Goal: Obtain resource: Download file/media

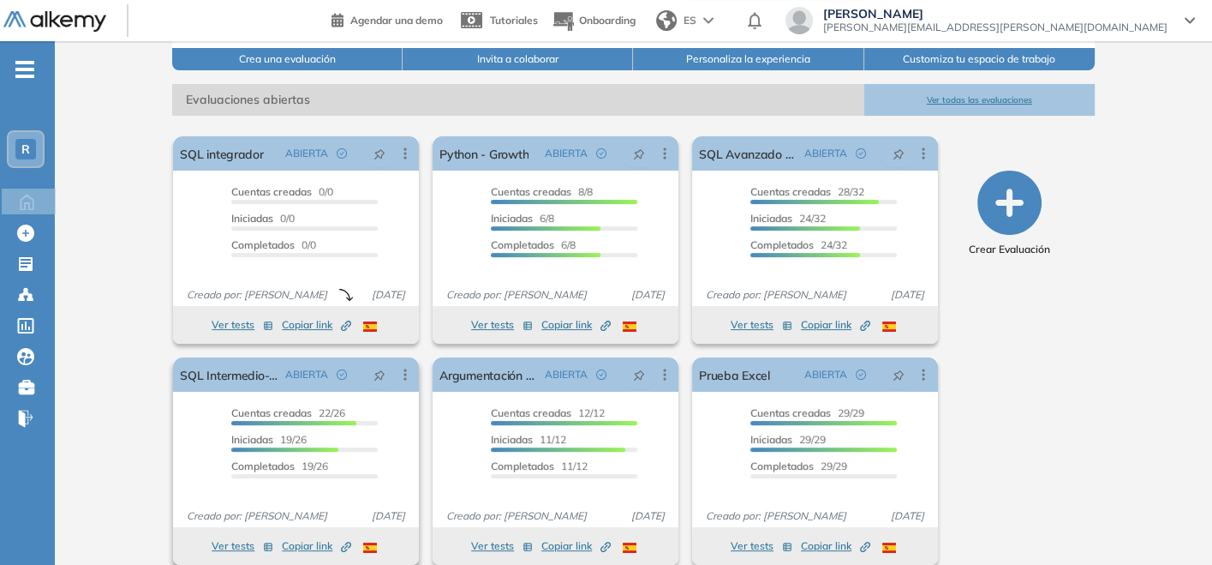
scroll to position [232, 0]
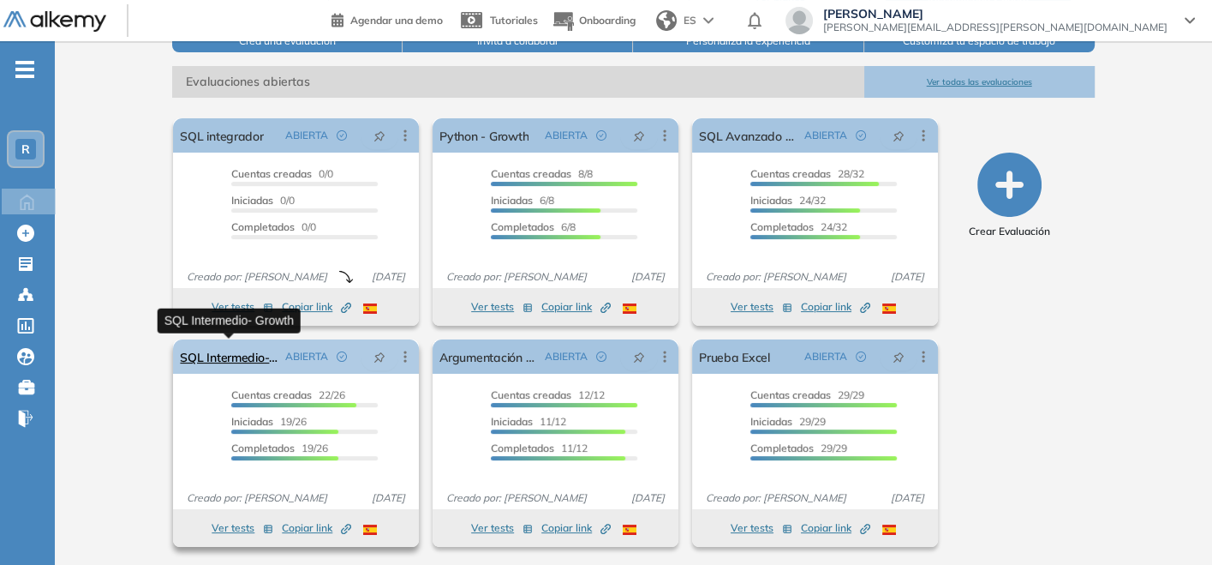
click at [249, 356] on link "SQL Intermedio- Growth" at bounding box center [229, 356] width 99 height 34
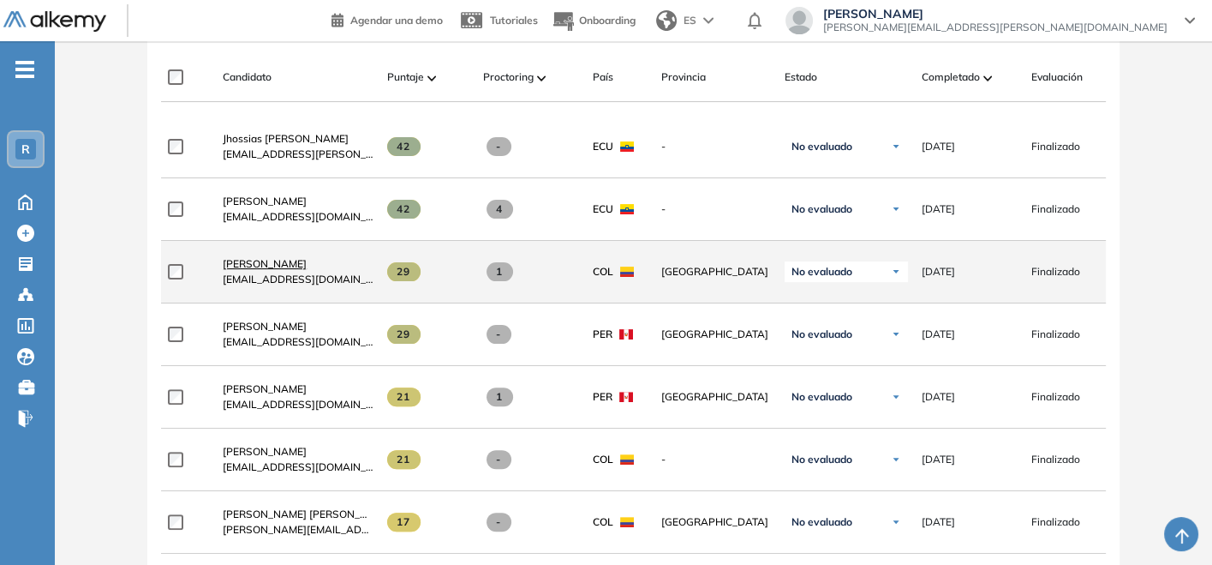
scroll to position [476, 0]
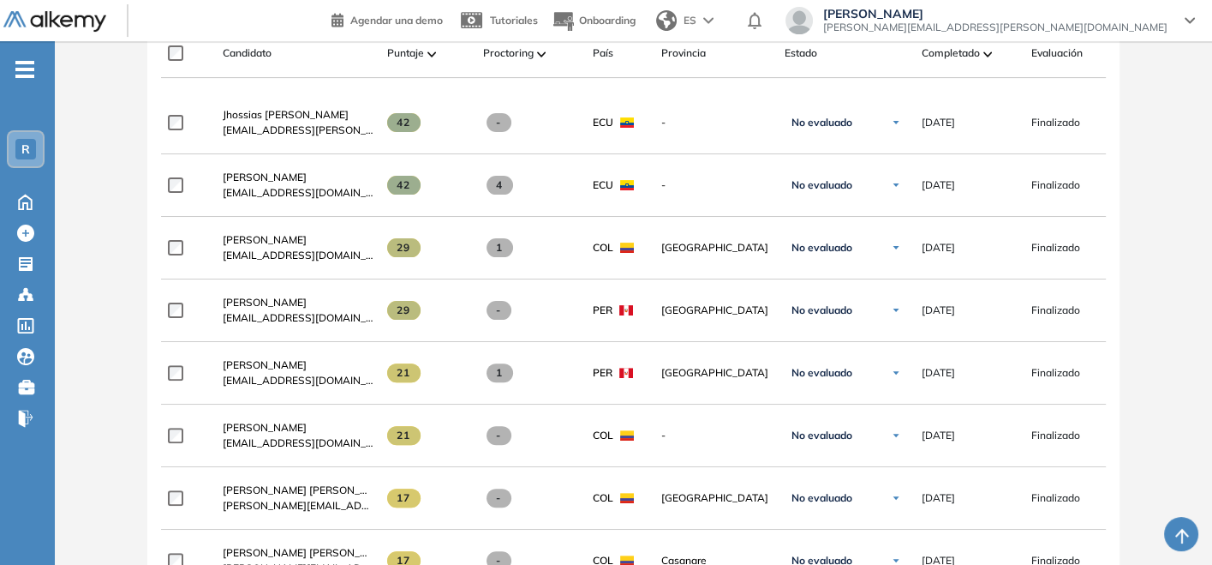
click at [990, 63] on div "Candidato Puntaje Proctoring País Provincia Estado Completado Evaluación Fecha …" at bounding box center [737, 60] width 1152 height 34
click at [988, 55] on img at bounding box center [988, 53] width 9 height 5
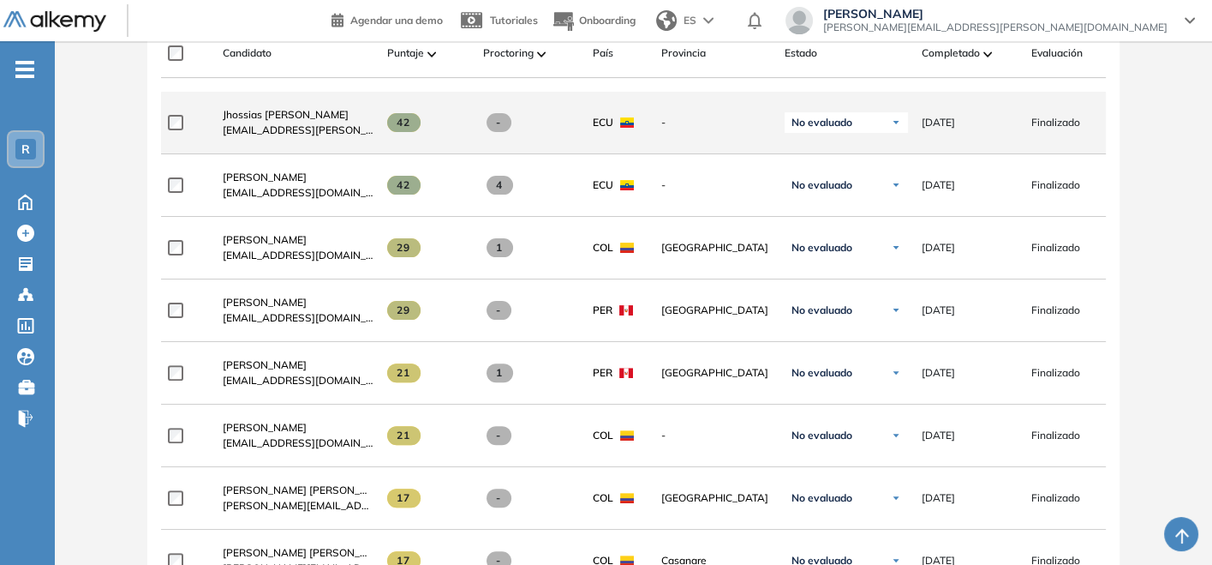
scroll to position [285, 0]
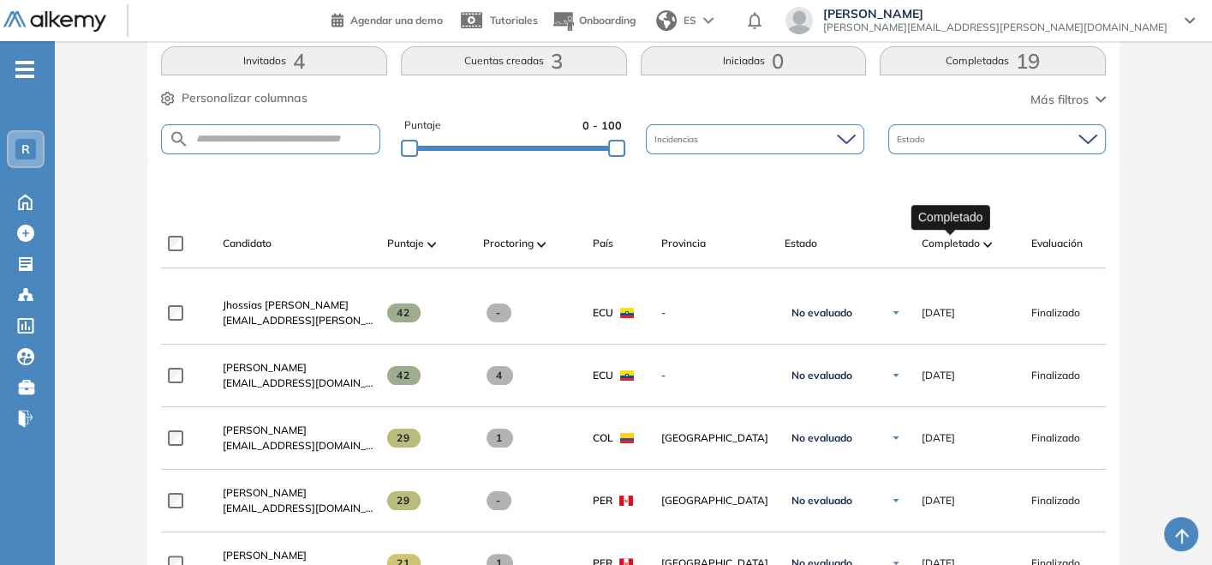
click at [979, 244] on span "Completado" at bounding box center [951, 243] width 58 height 15
click at [983, 238] on div "Completado" at bounding box center [970, 243] width 96 height 21
click at [984, 247] on span at bounding box center [988, 243] width 9 height 17
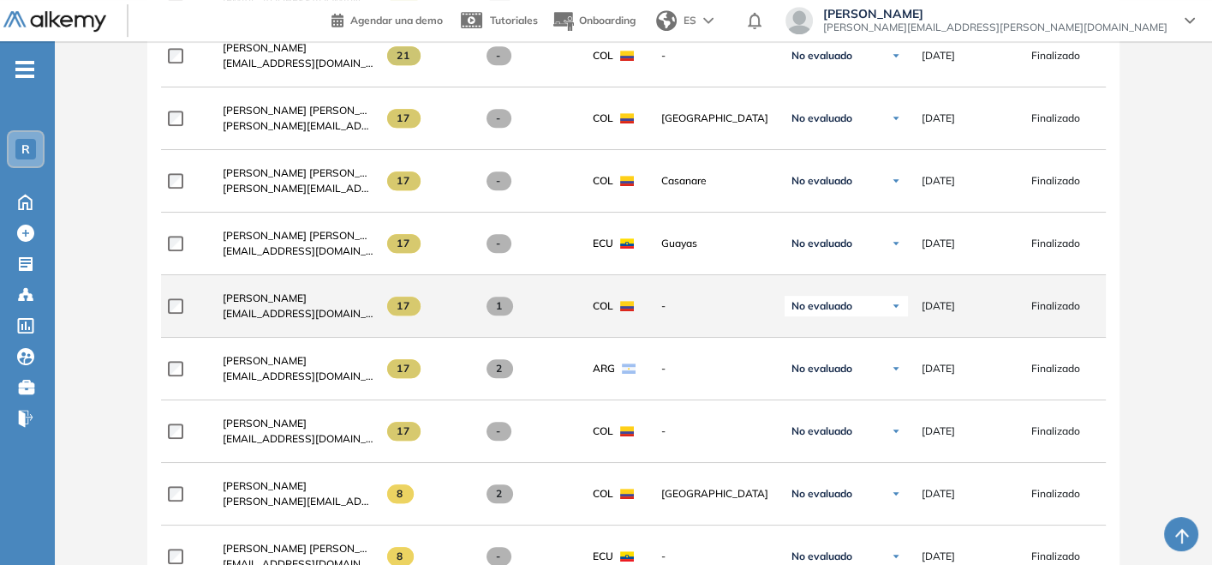
scroll to position [732, 0]
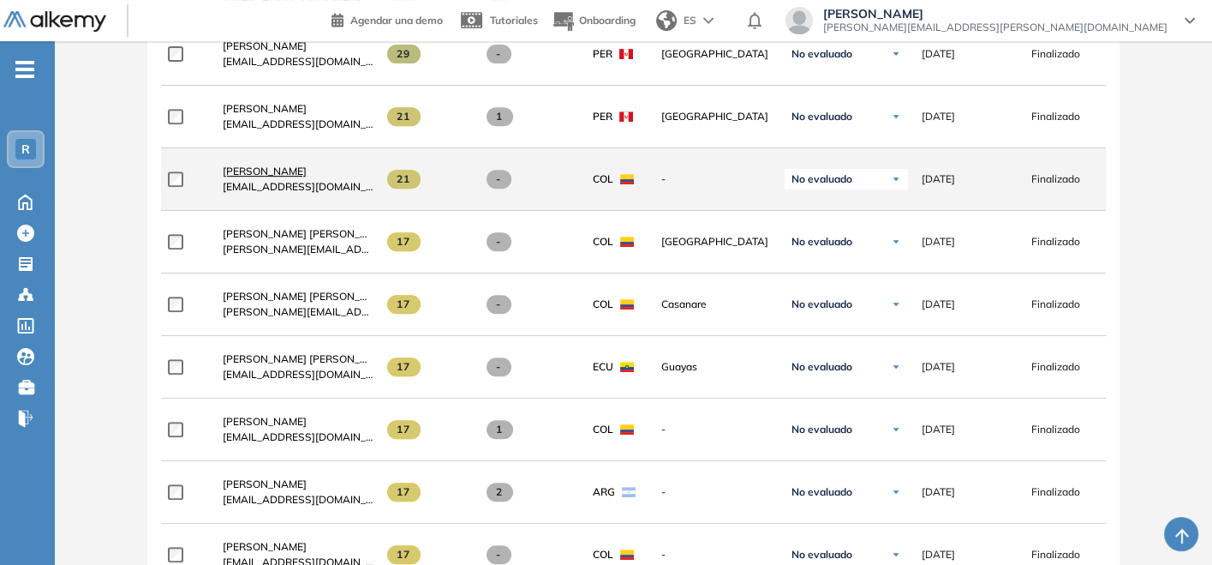
click at [230, 176] on span "[PERSON_NAME]" at bounding box center [265, 171] width 84 height 13
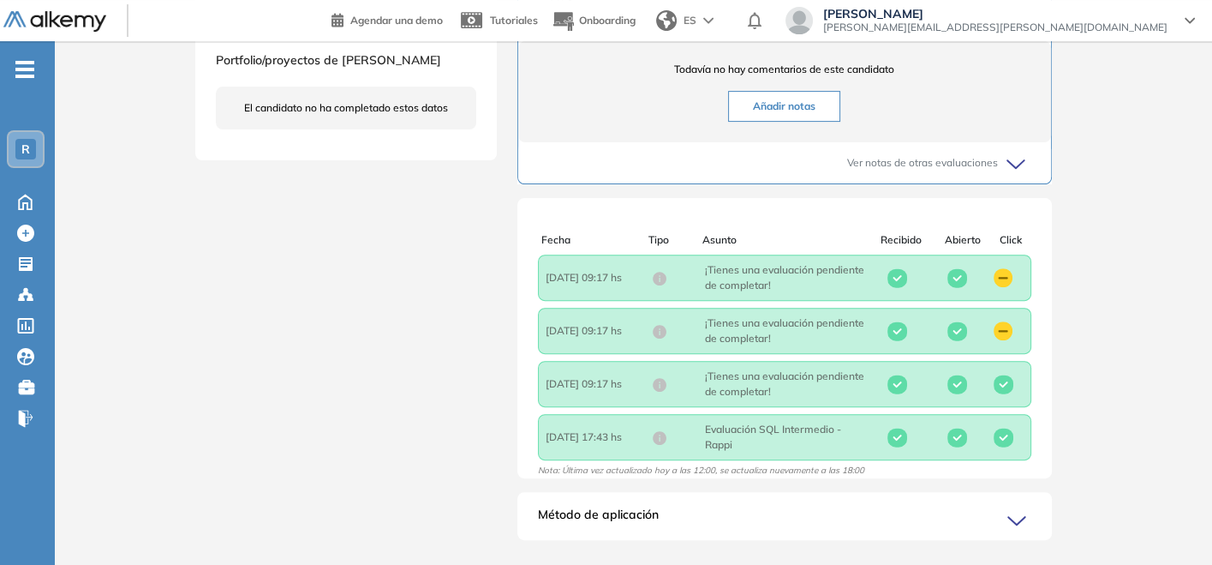
scroll to position [214, 0]
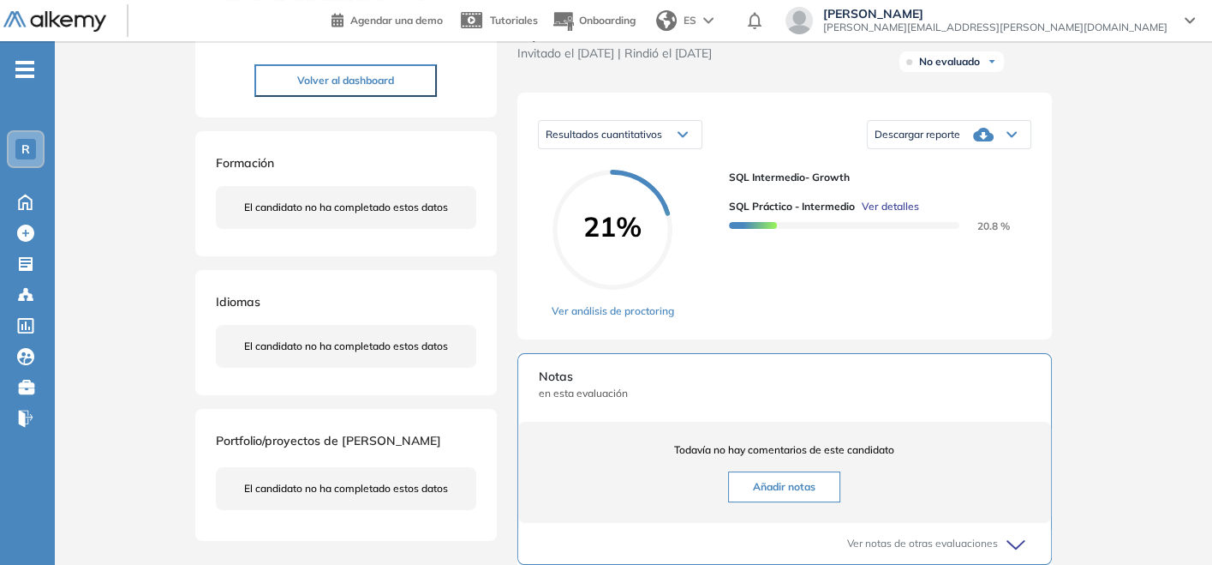
click at [987, 141] on icon at bounding box center [983, 135] width 21 height 14
click at [976, 167] on li "Descargar informe completo" at bounding box center [939, 158] width 127 height 17
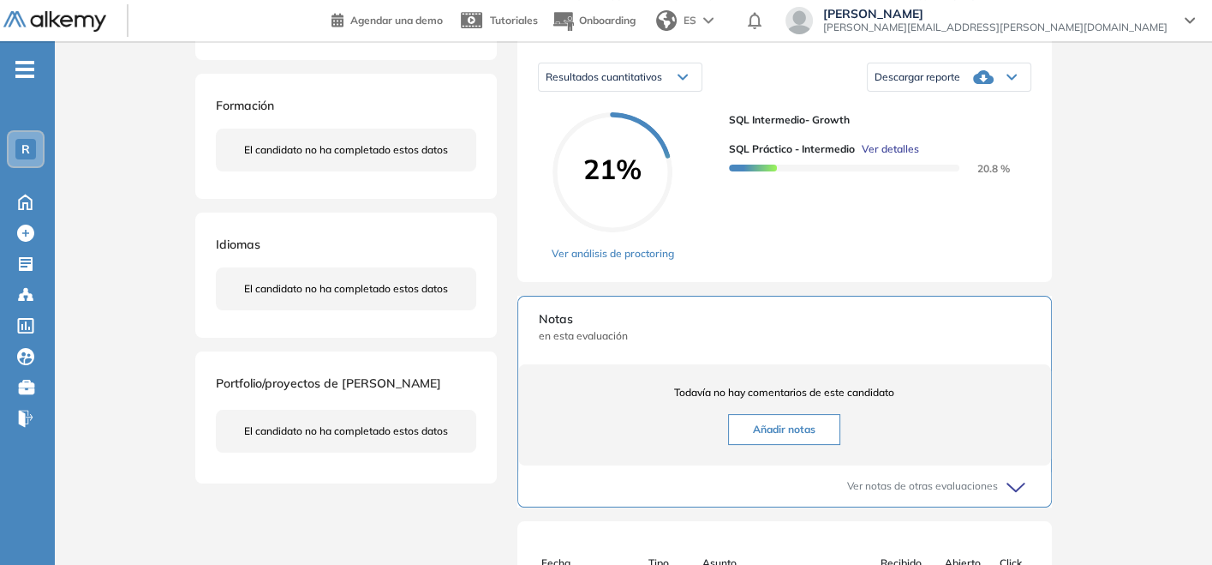
scroll to position [285, 0]
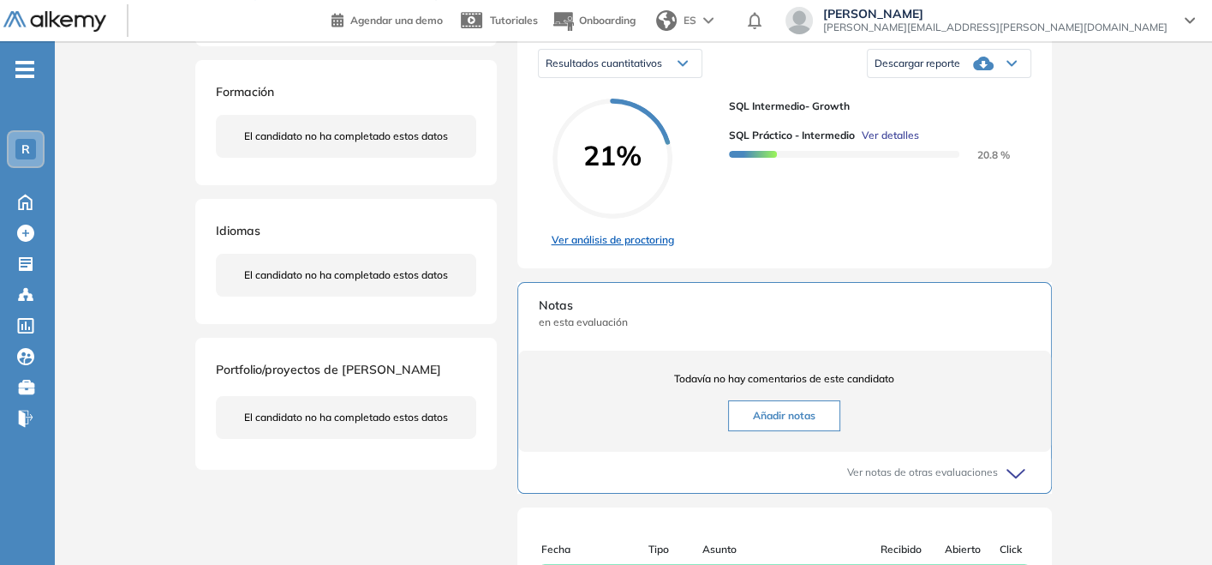
click at [633, 248] on link "Ver análisis de proctoring" at bounding box center [613, 239] width 123 height 15
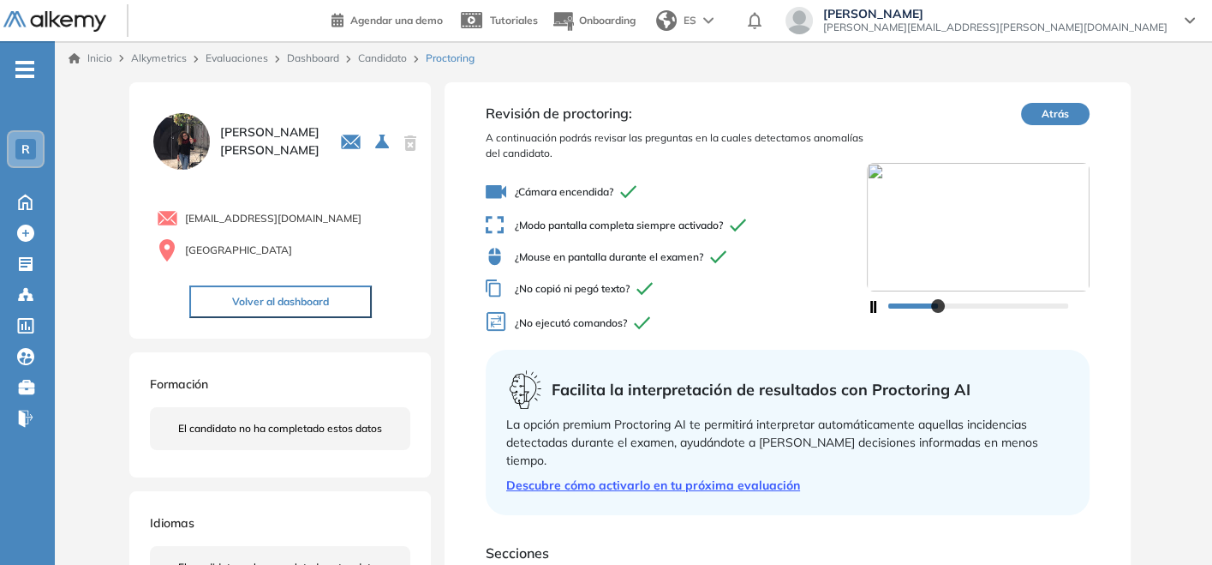
click at [318, 55] on link "Dashboard" at bounding box center [313, 57] width 52 height 13
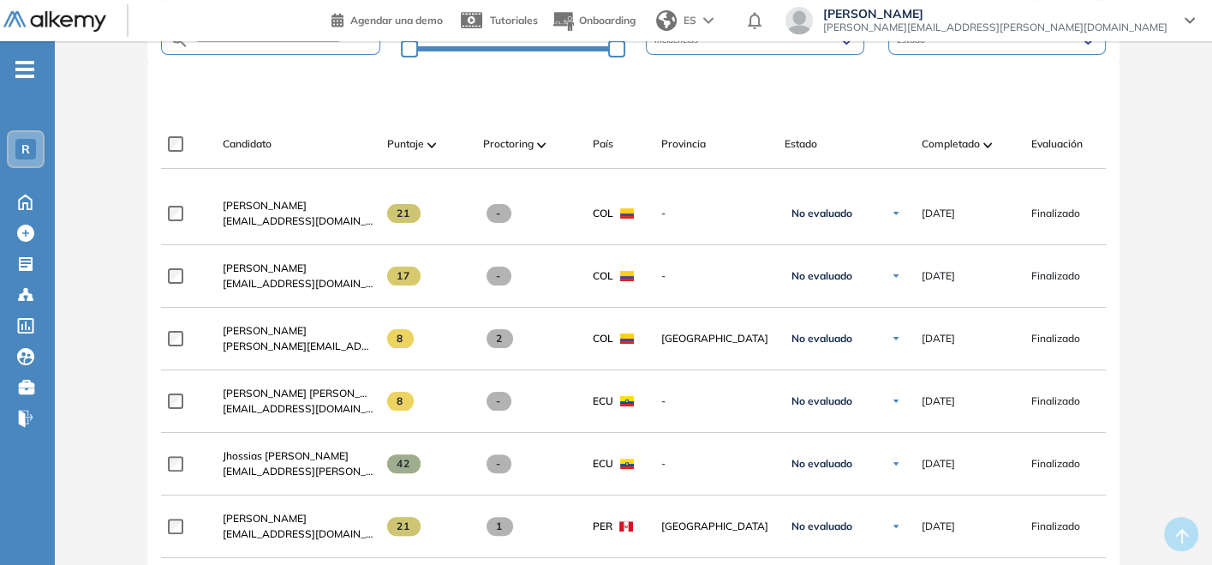
scroll to position [476, 0]
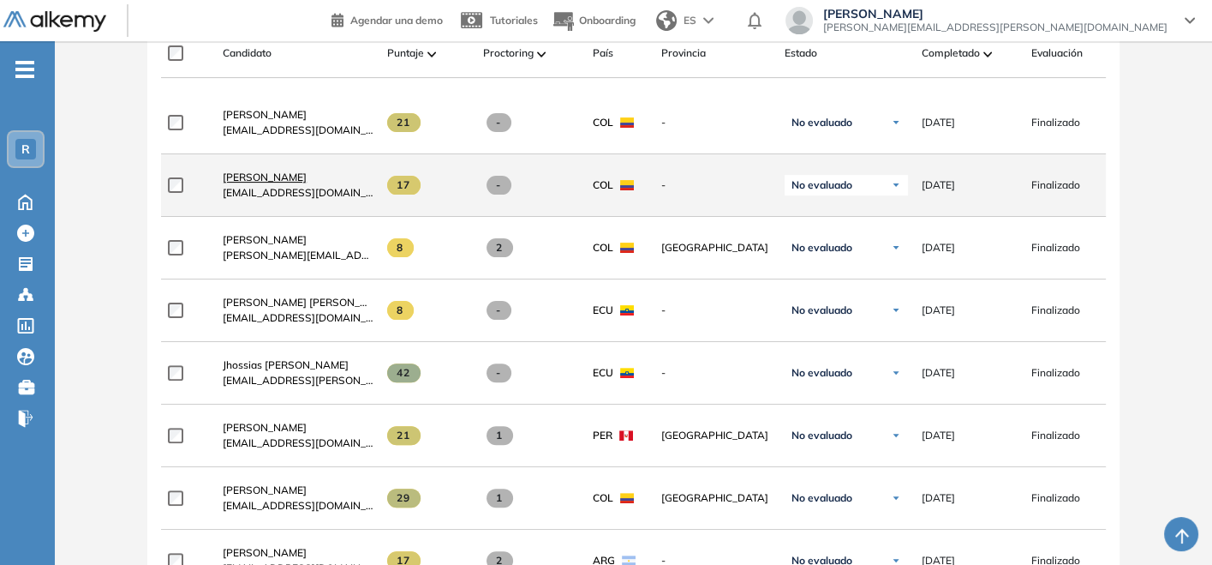
click at [302, 175] on span "[PERSON_NAME]" at bounding box center [265, 177] width 84 height 13
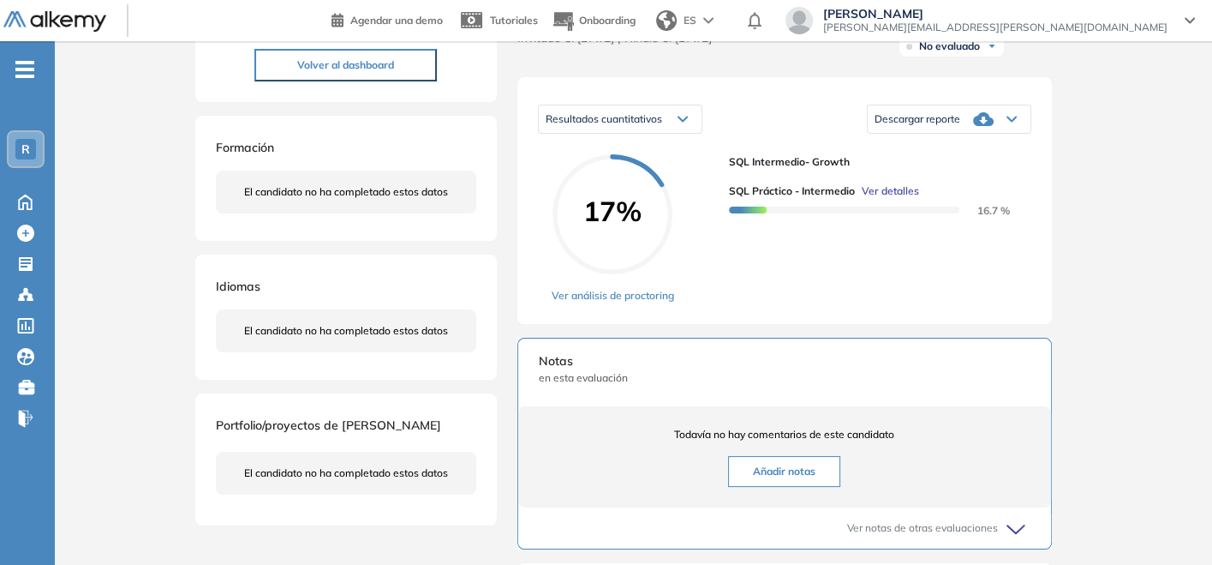
scroll to position [285, 0]
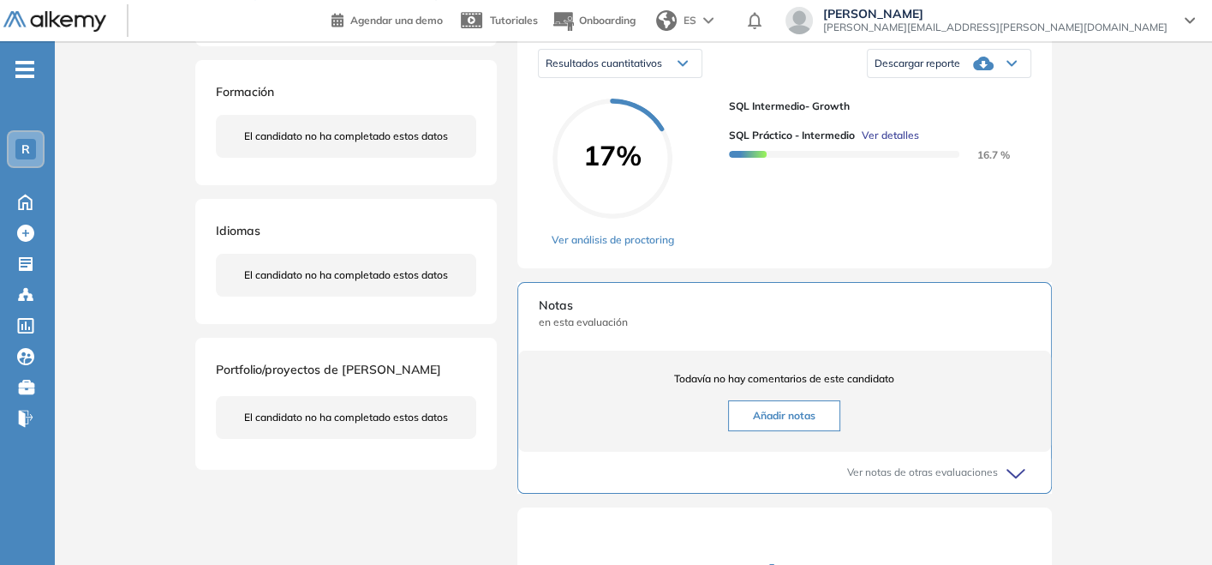
click at [944, 70] on span "Descargar reporte" at bounding box center [918, 64] width 86 height 14
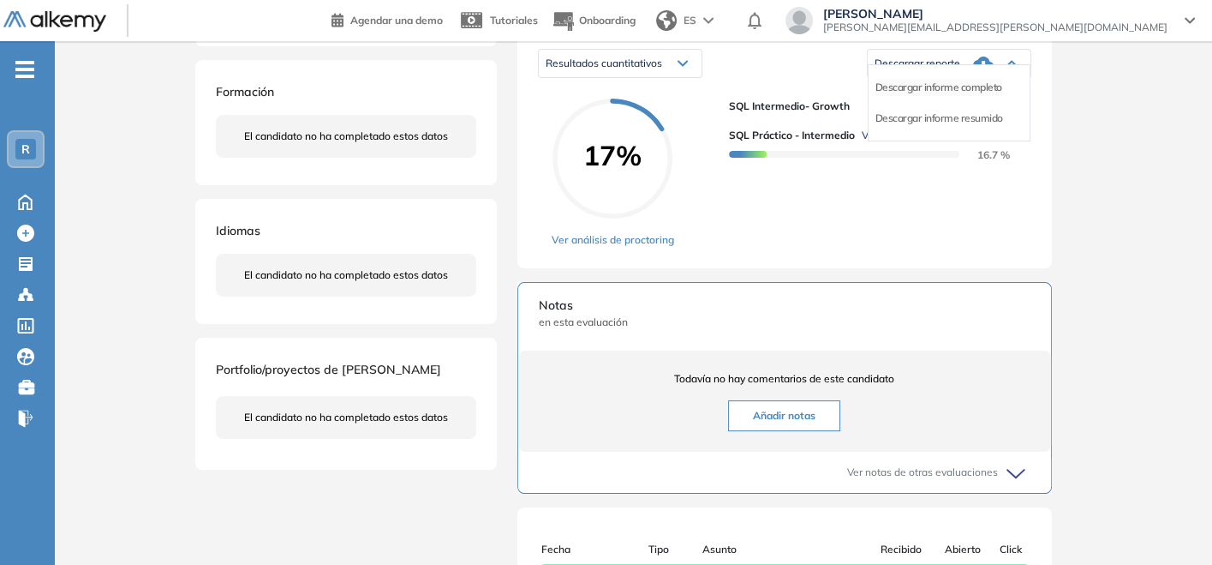
click at [941, 96] on li "Descargar informe completo" at bounding box center [939, 87] width 127 height 17
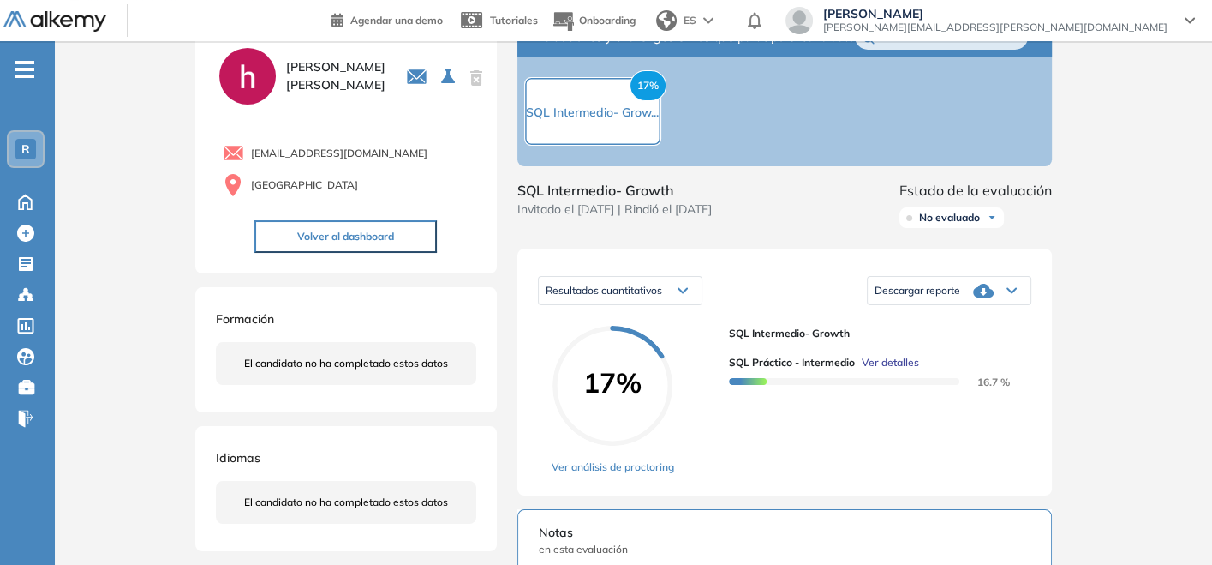
scroll to position [0, 0]
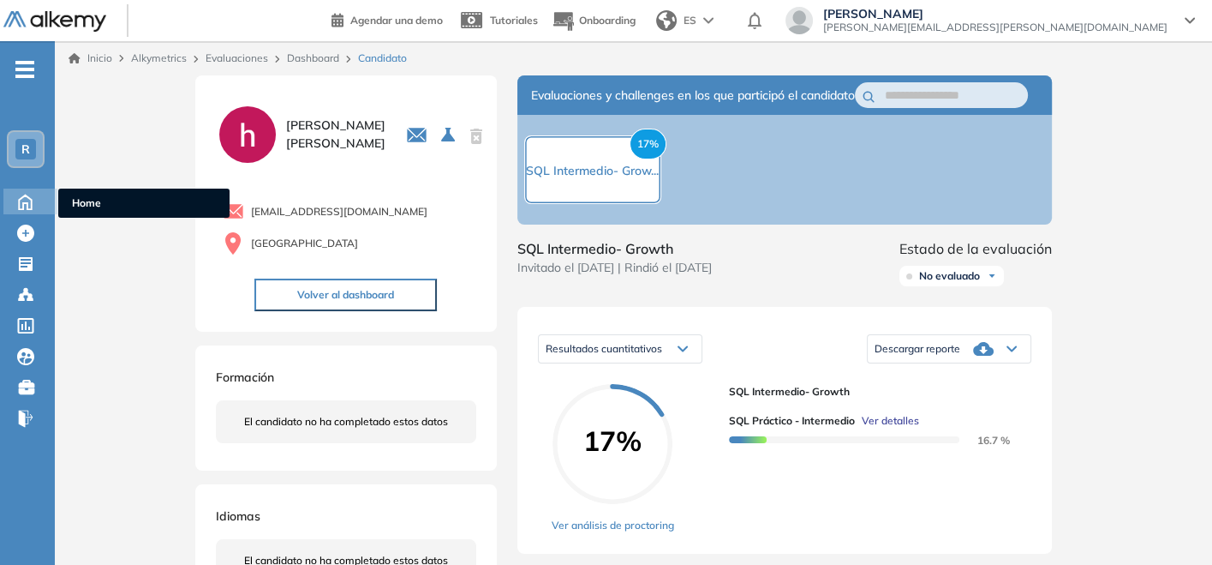
click at [25, 192] on icon at bounding box center [25, 200] width 30 height 21
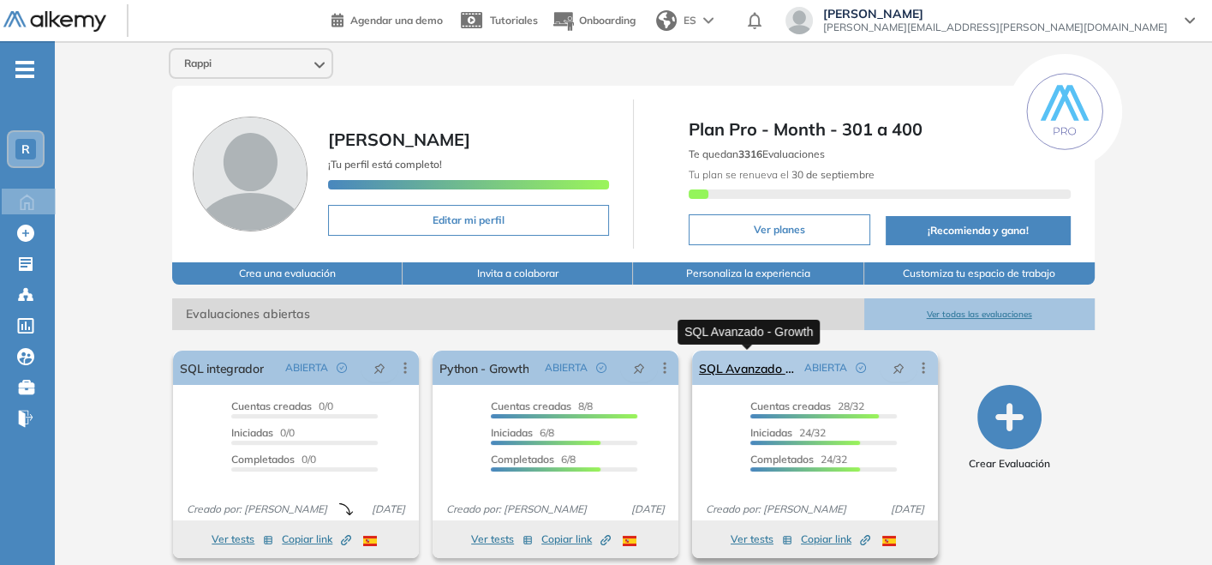
click at [742, 360] on link "SQL Avanzado - Growth" at bounding box center [748, 367] width 99 height 34
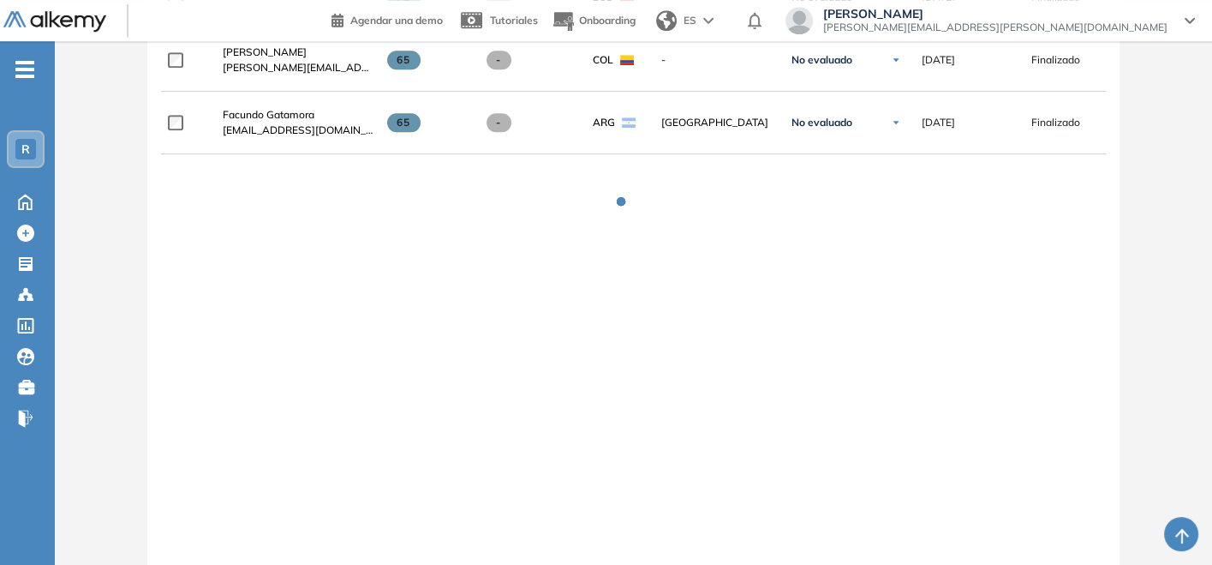
scroll to position [1404, 0]
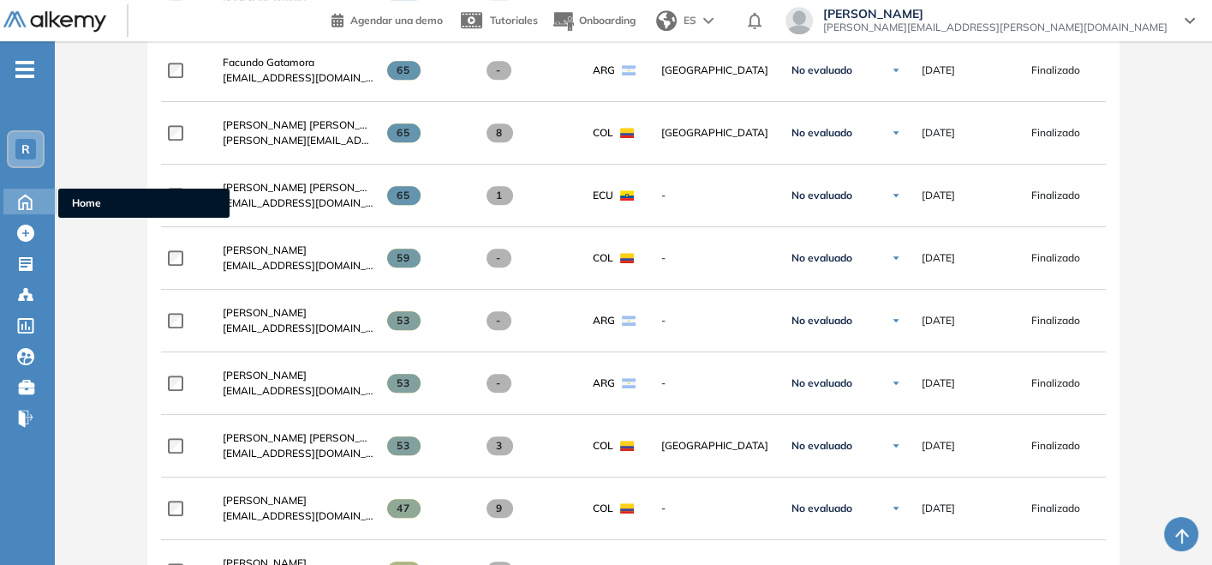
click at [23, 201] on icon at bounding box center [25, 200] width 30 height 21
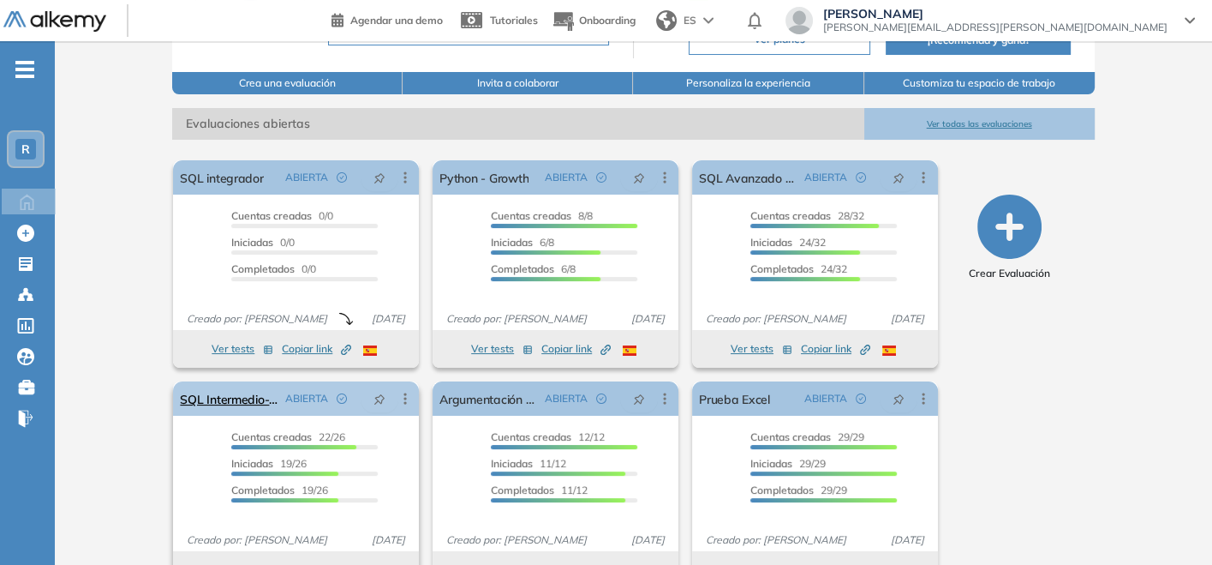
scroll to position [232, 0]
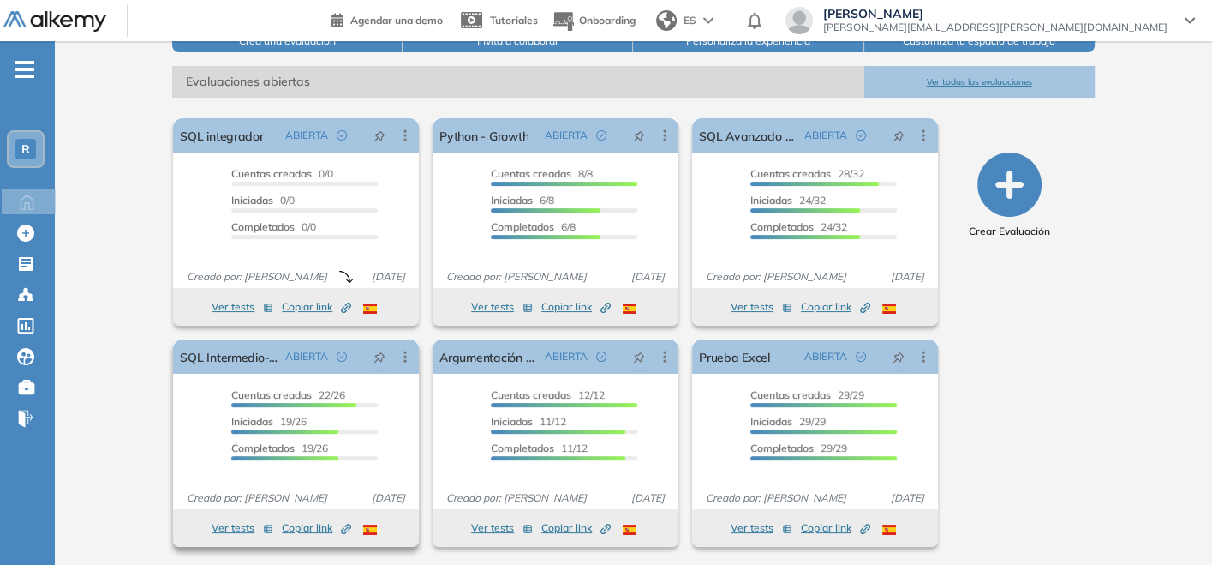
click at [316, 524] on span "Copiar link Created by potrace 1.16, written by [PERSON_NAME] [DATE]-[DATE]" at bounding box center [316, 527] width 69 height 15
